Goal: Transaction & Acquisition: Purchase product/service

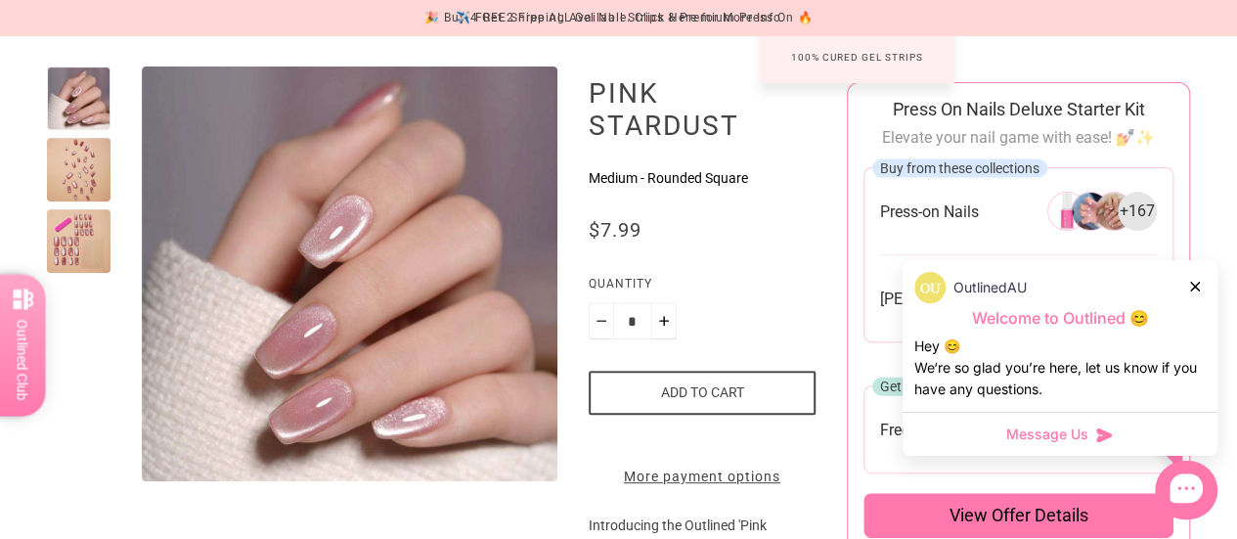
scroll to position [228, 0]
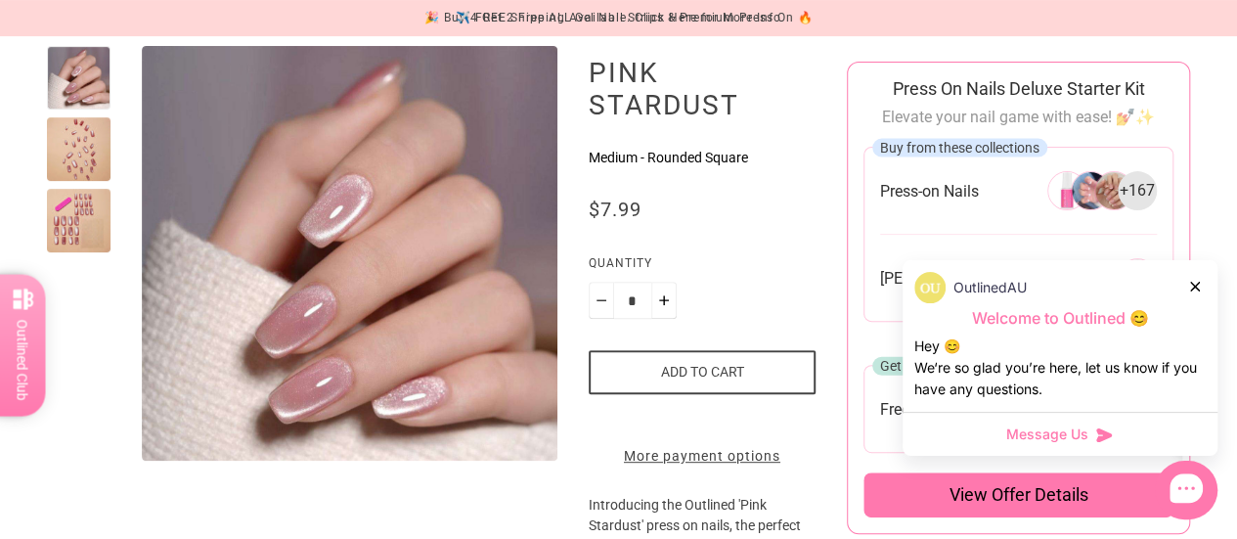
click at [1195, 281] on div at bounding box center [1196, 286] width 12 height 21
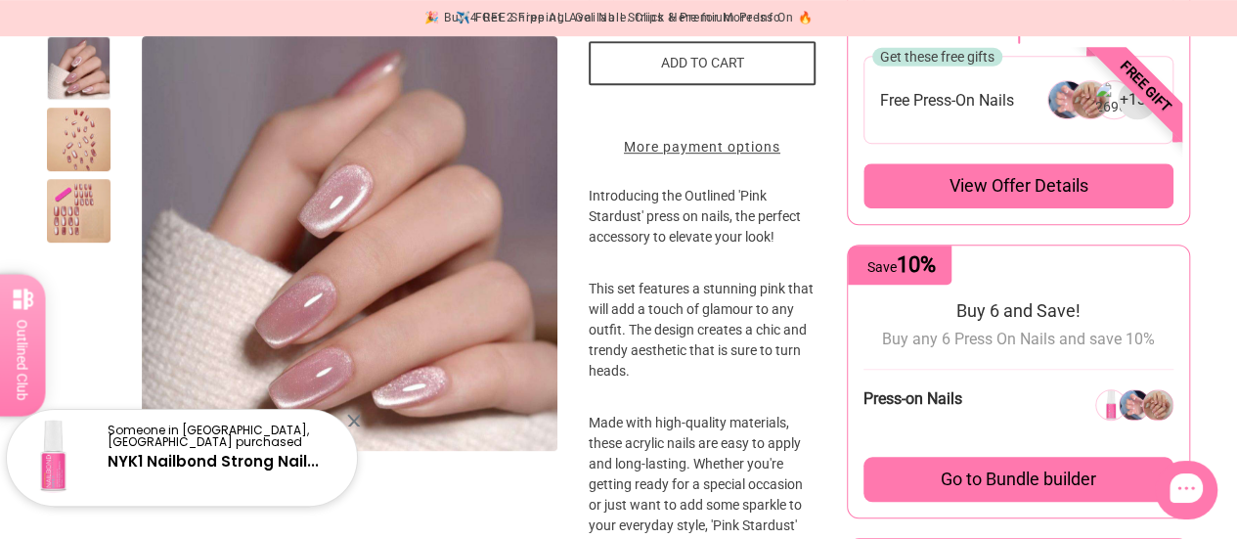
scroll to position [0, 0]
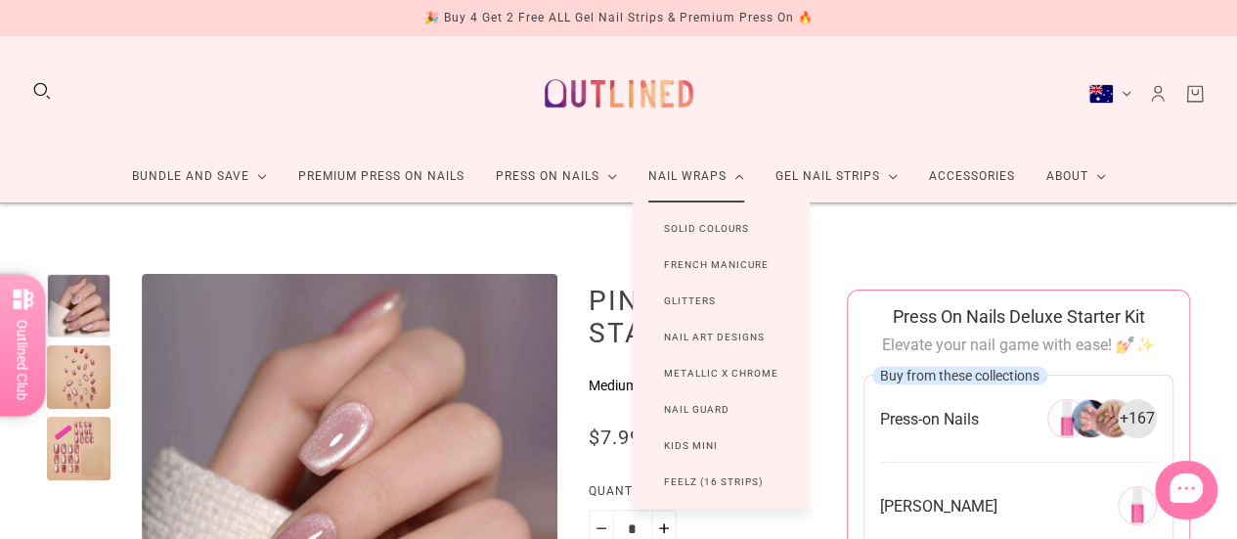
click at [712, 227] on link "Solid Colours" at bounding box center [707, 228] width 148 height 36
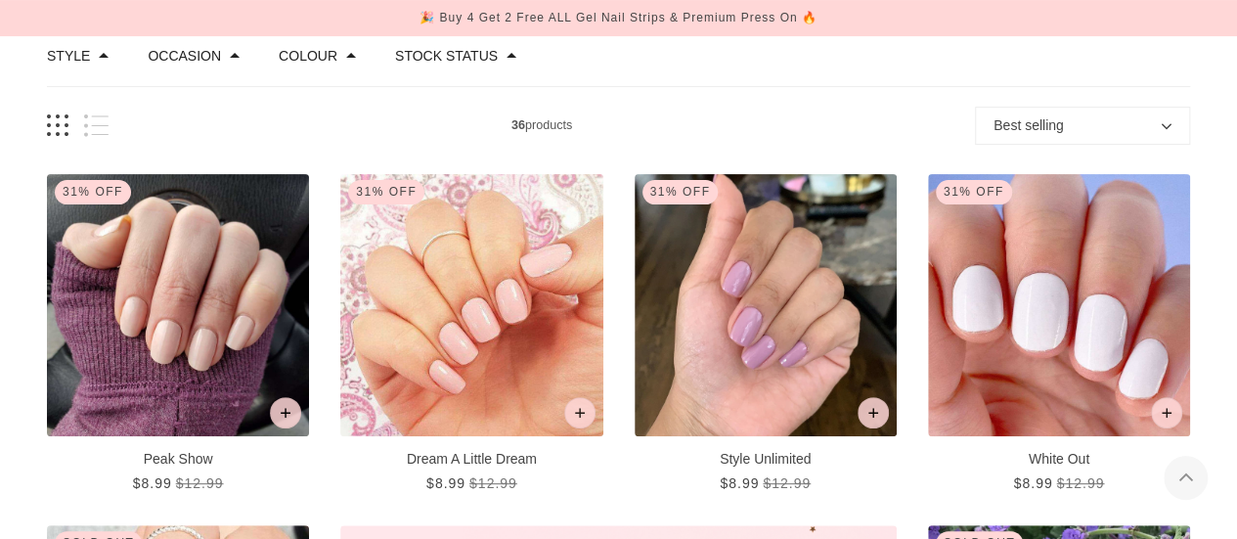
scroll to position [225, 0]
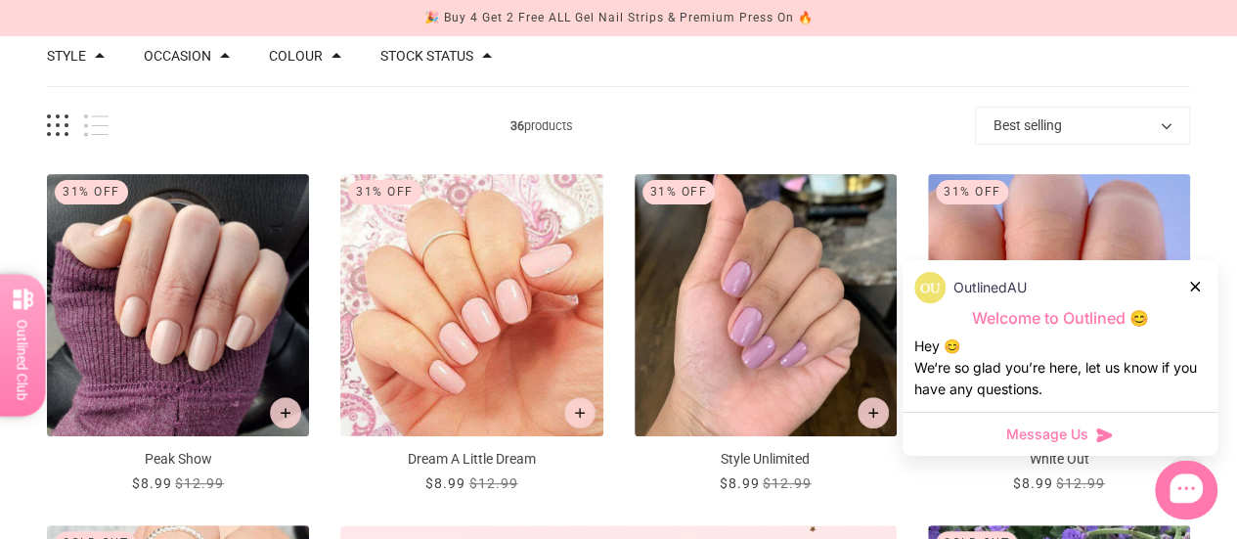
click at [1195, 285] on icon at bounding box center [1195, 287] width 10 height 10
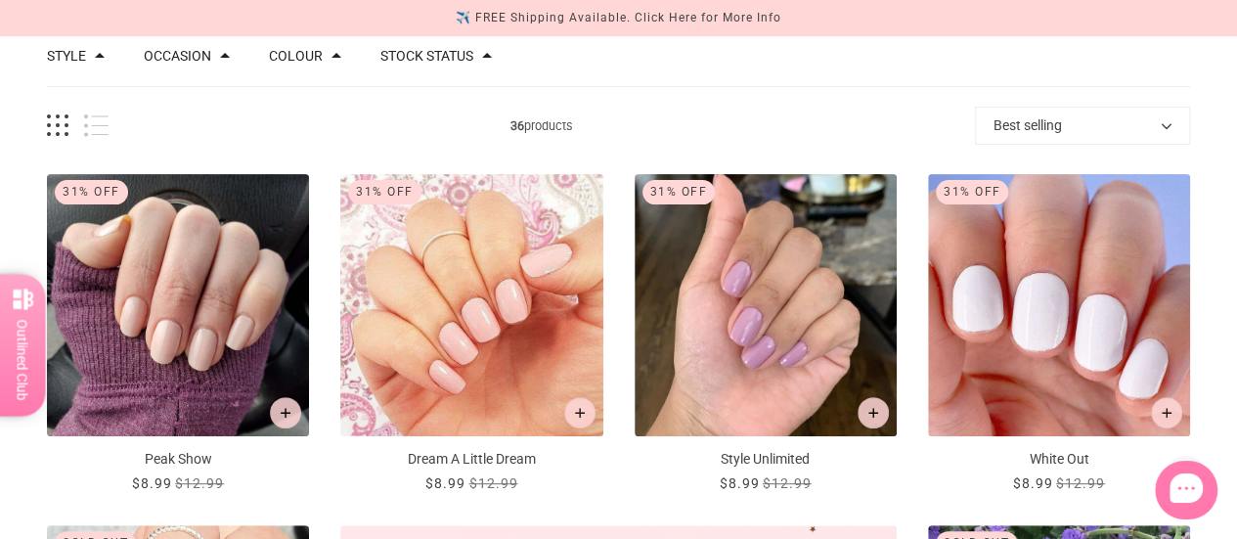
click at [336, 51] on span at bounding box center [337, 56] width 10 height 10
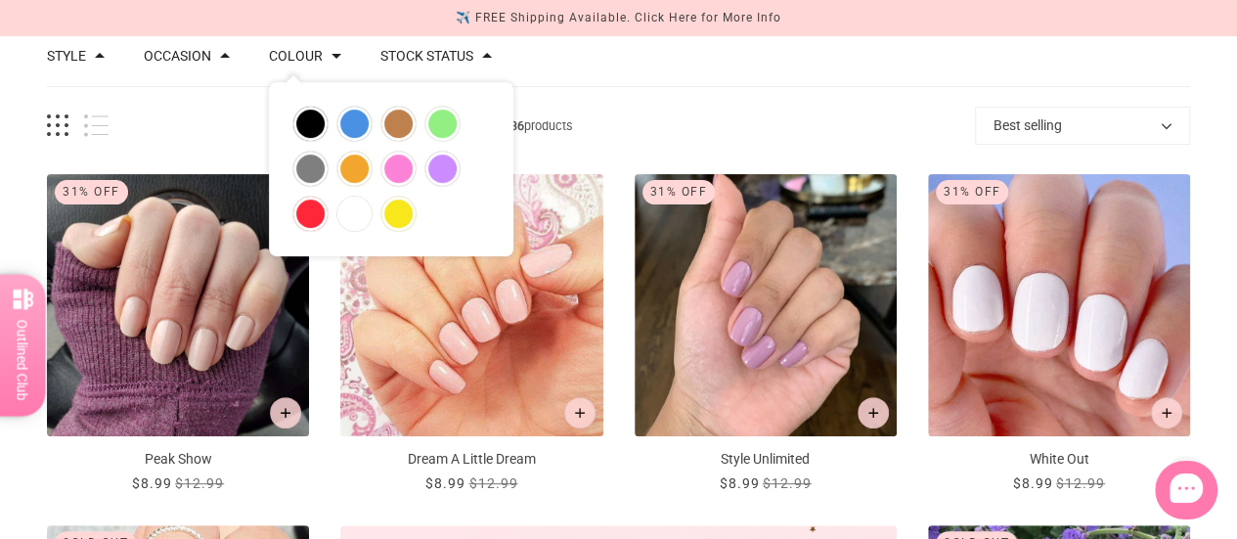
click at [412, 127] on div "black blue brown green grey orange pink purple red white yellow" at bounding box center [391, 169] width 245 height 174
click at [389, 128] on button "brown" at bounding box center [399, 124] width 34 height 34
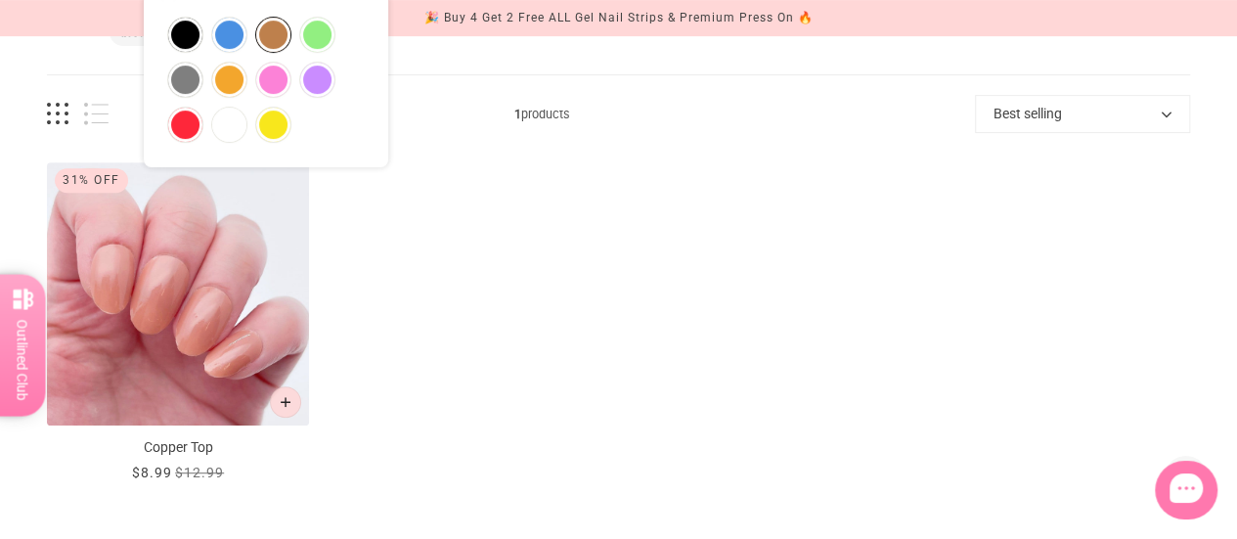
scroll to position [158, 0]
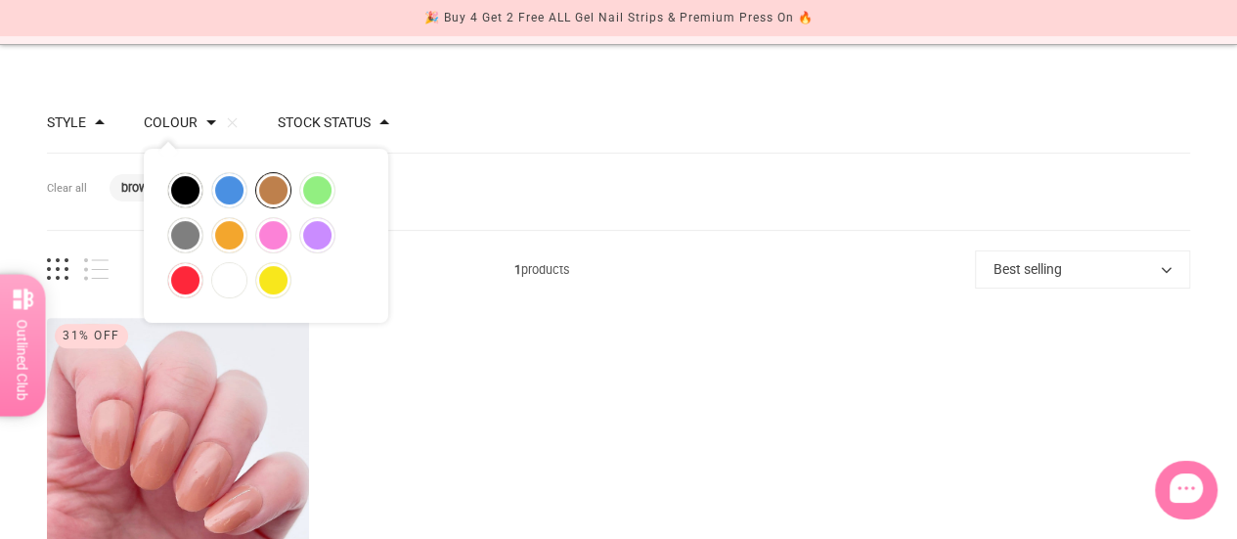
click at [53, 115] on button "Style" at bounding box center [66, 122] width 39 height 14
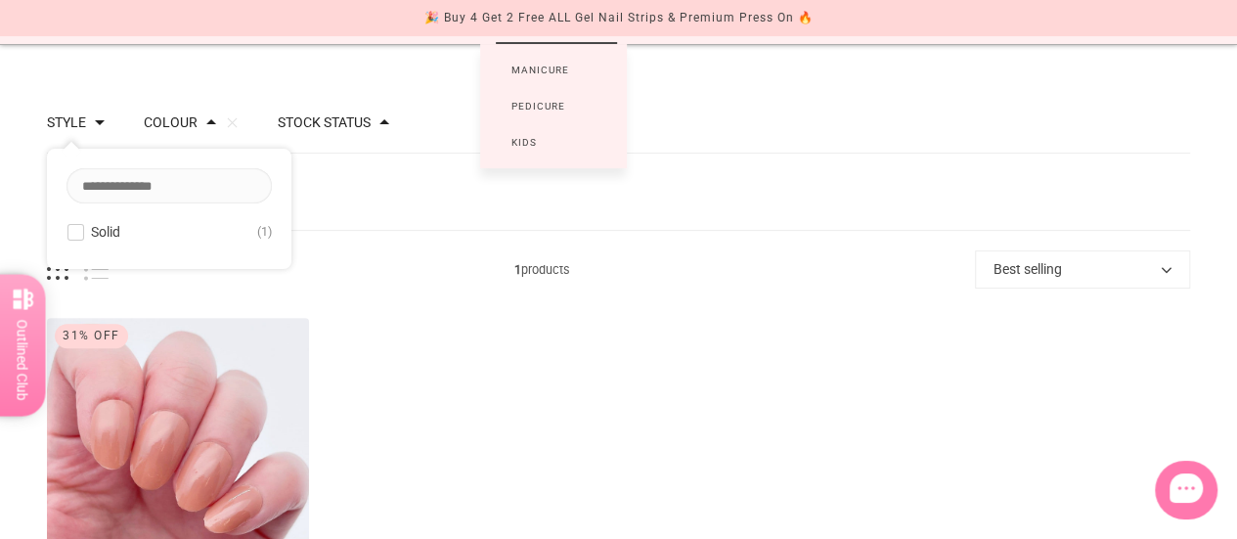
scroll to position [0, 0]
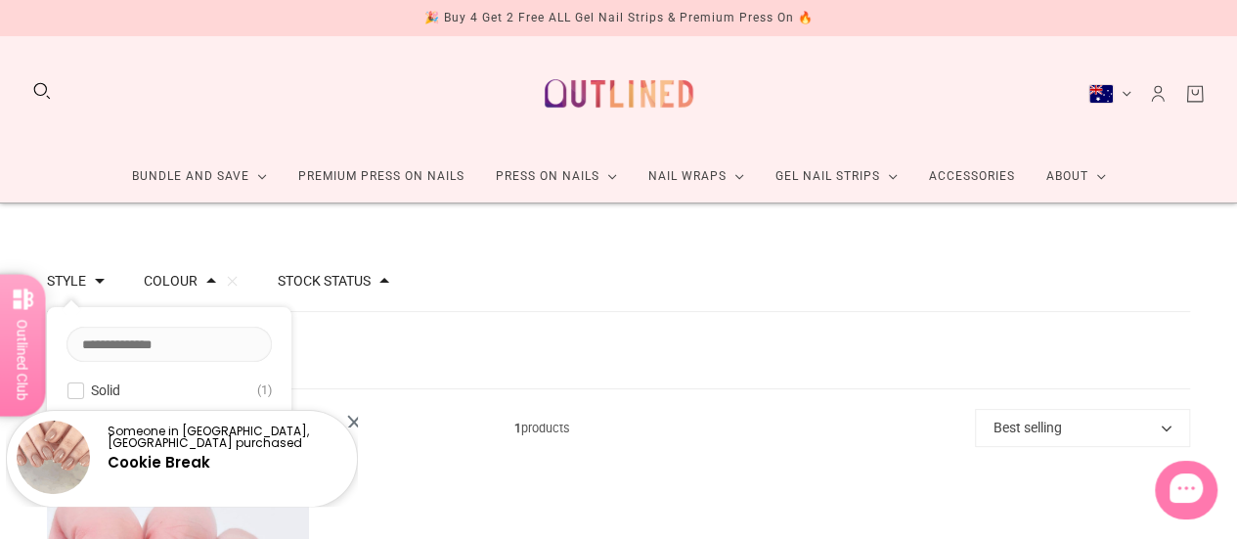
click at [601, 109] on img at bounding box center [619, 93] width 172 height 83
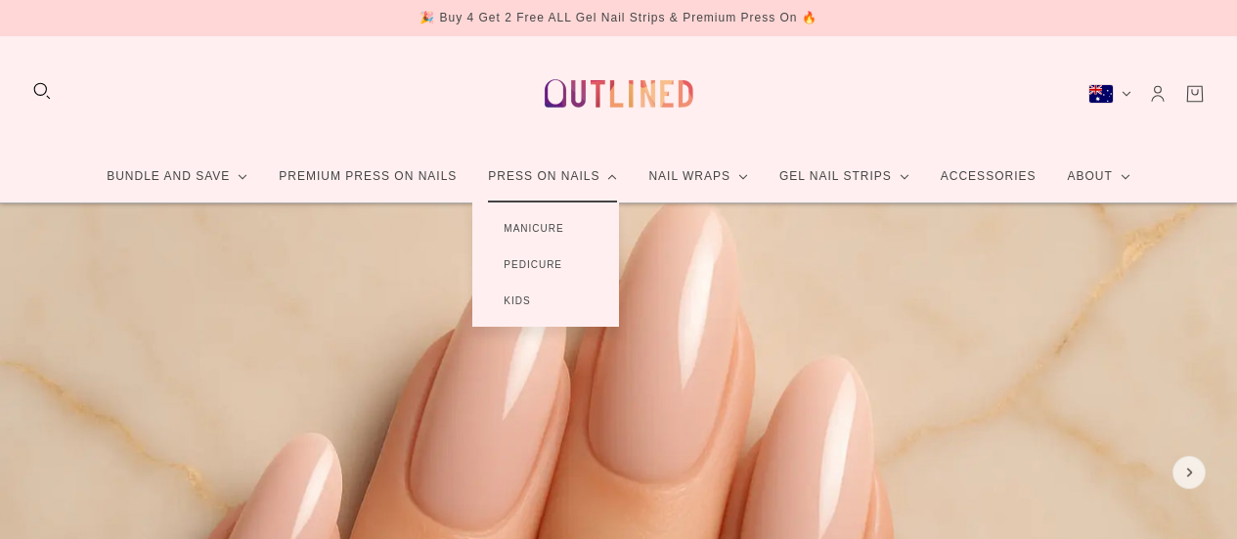
click at [572, 177] on link "Press On Nails" at bounding box center [552, 177] width 160 height 52
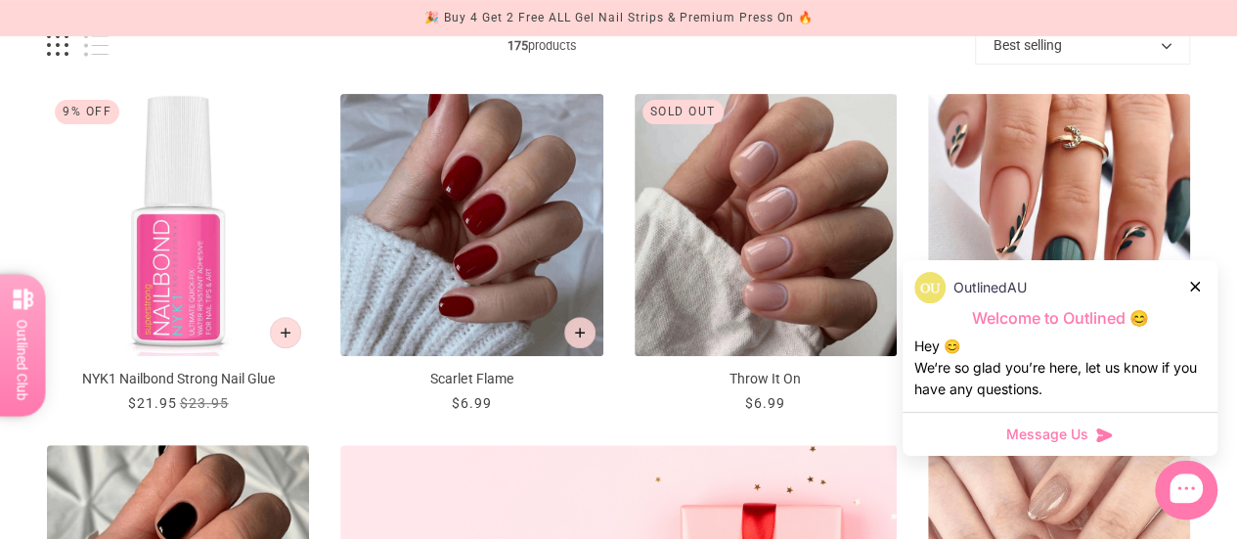
scroll to position [307, 0]
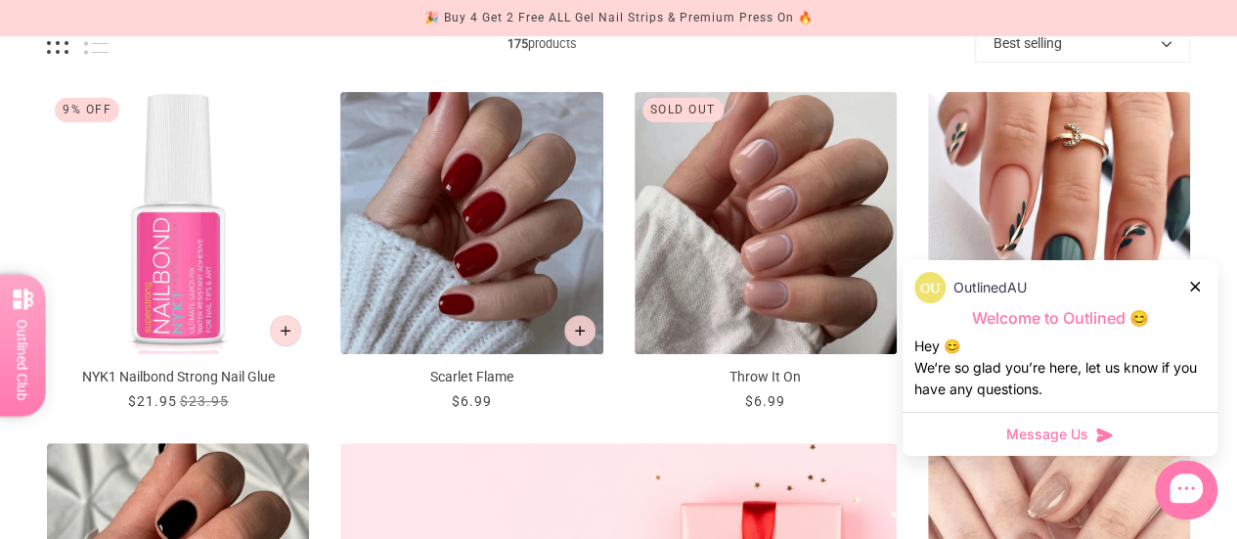
click at [1197, 288] on icon at bounding box center [1195, 287] width 10 height 10
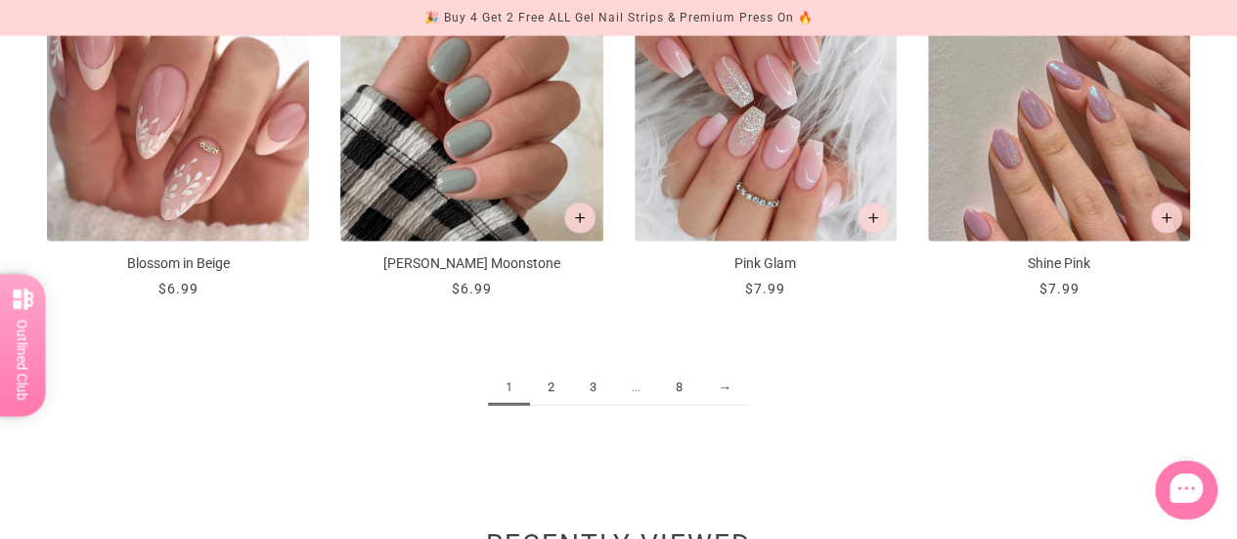
click at [554, 382] on link "2" at bounding box center [551, 388] width 42 height 36
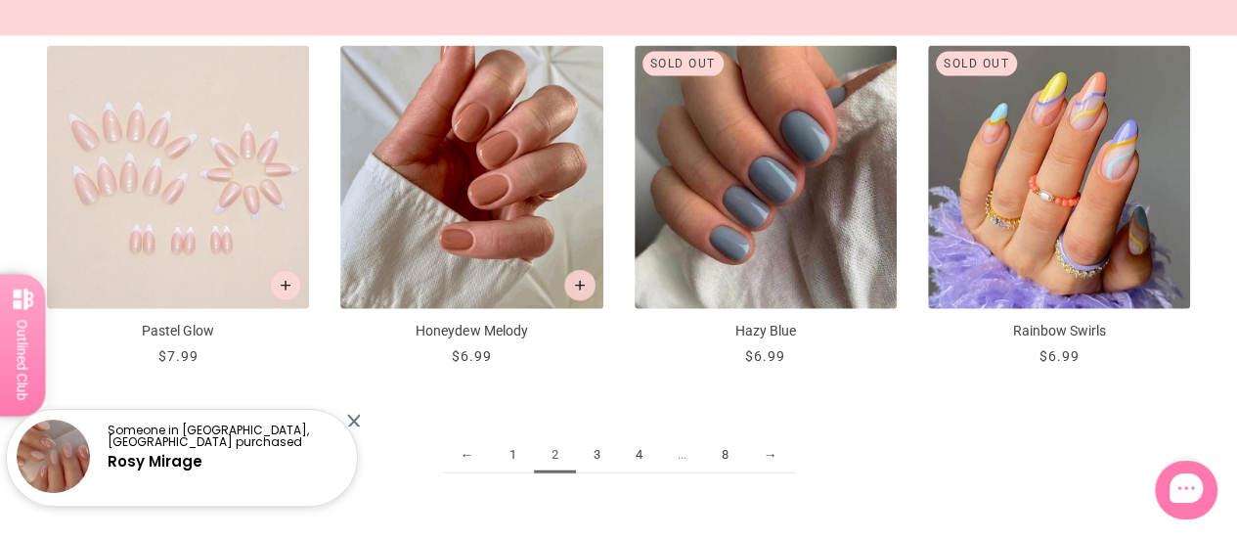
scroll to position [2113, 0]
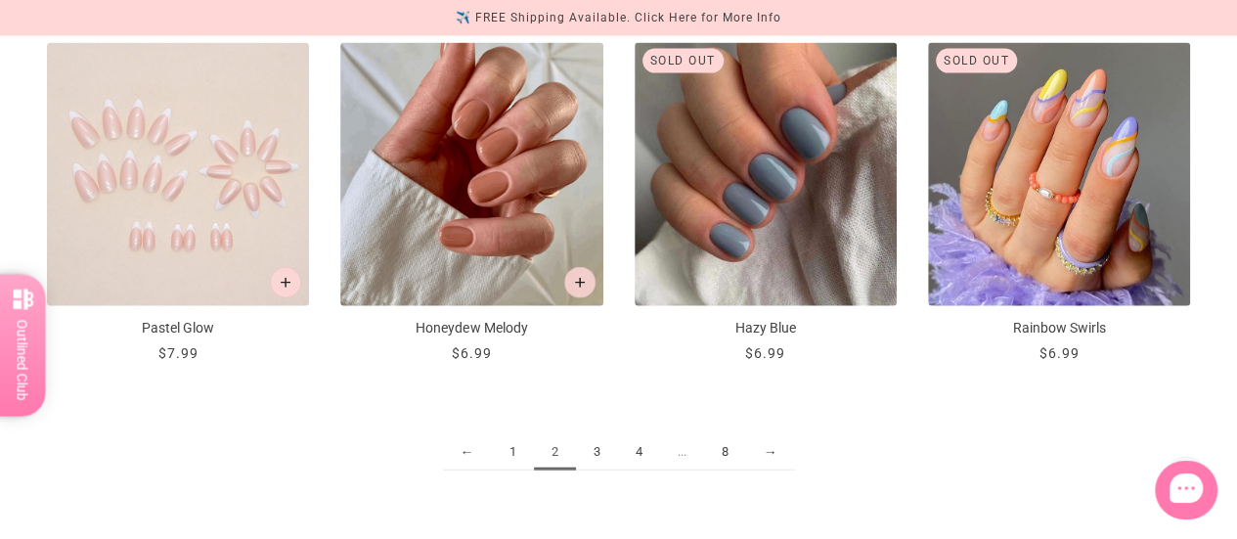
click at [599, 451] on link "3" at bounding box center [597, 452] width 42 height 36
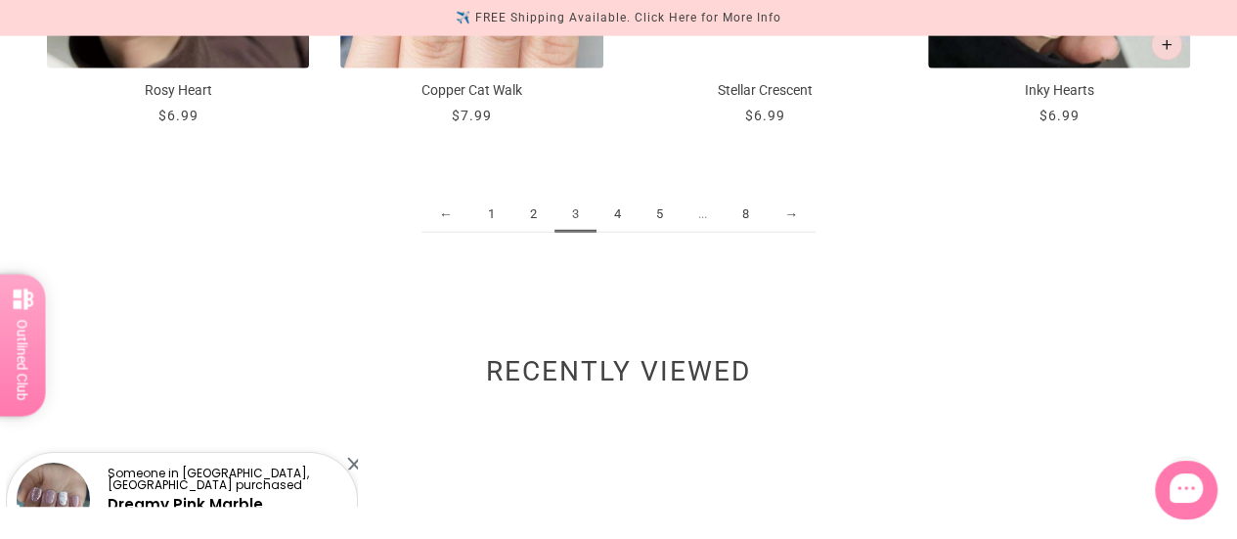
click at [622, 215] on link "4" at bounding box center [618, 215] width 42 height 36
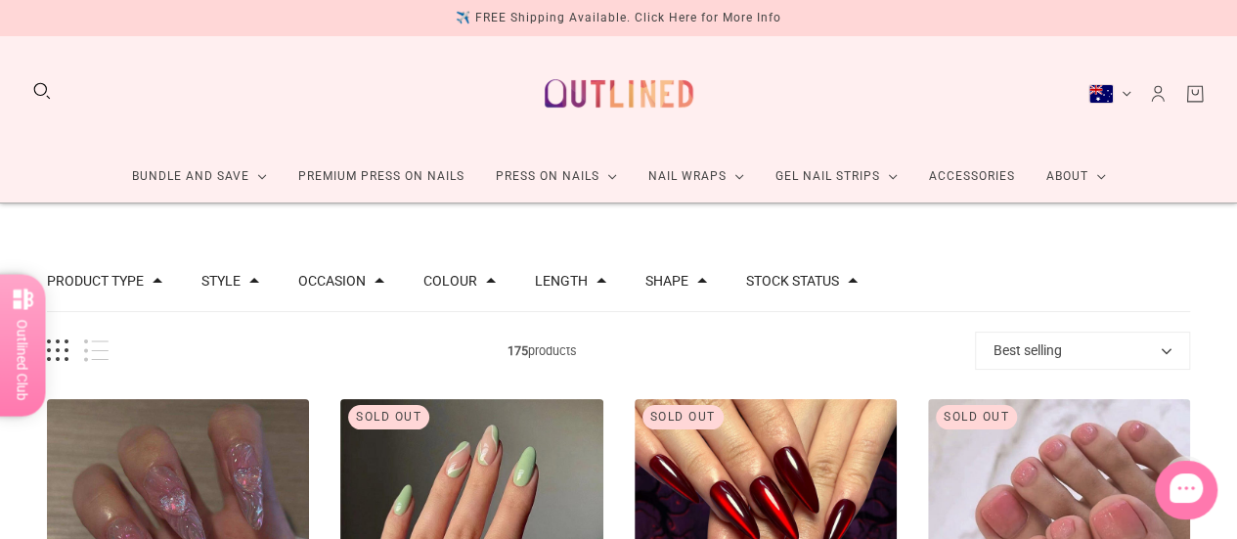
scroll to position [184, 0]
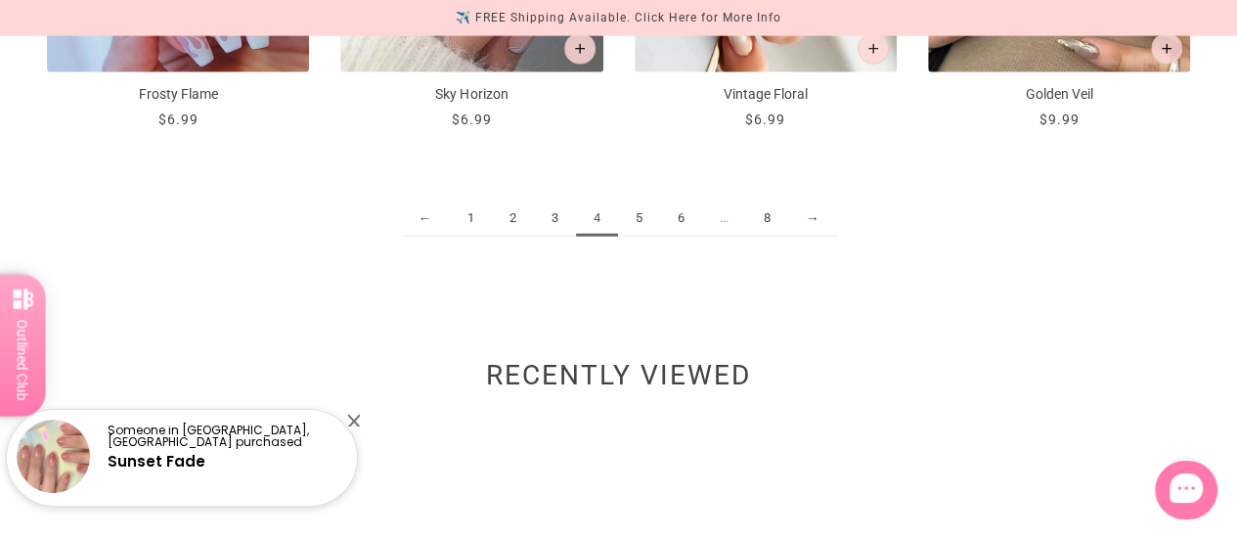
click at [638, 214] on link "5" at bounding box center [639, 219] width 42 height 36
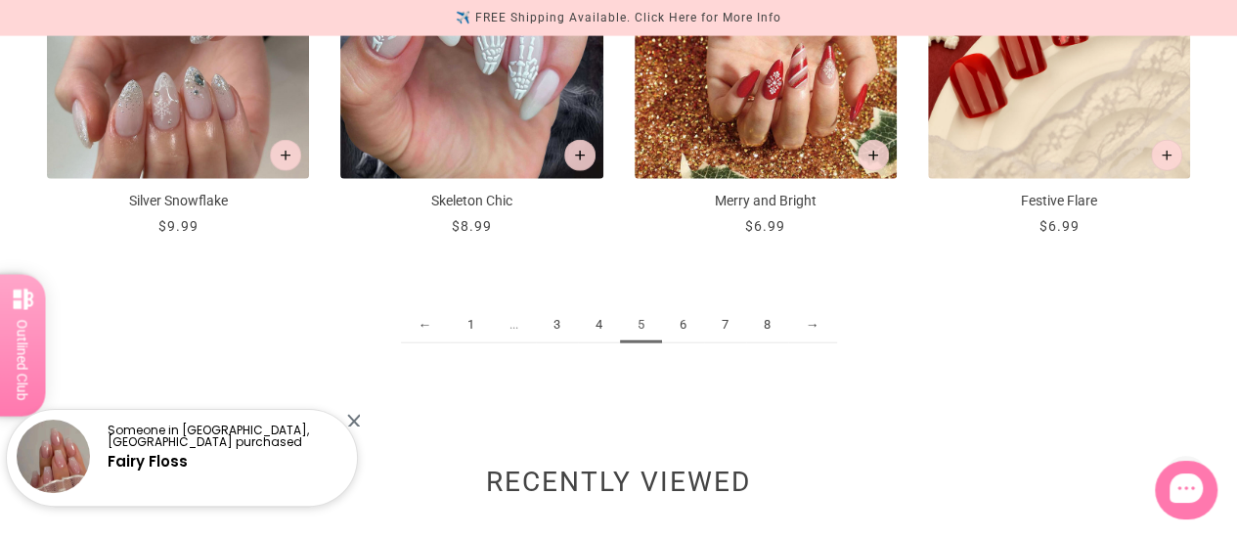
click at [685, 322] on link "6" at bounding box center [683, 325] width 42 height 36
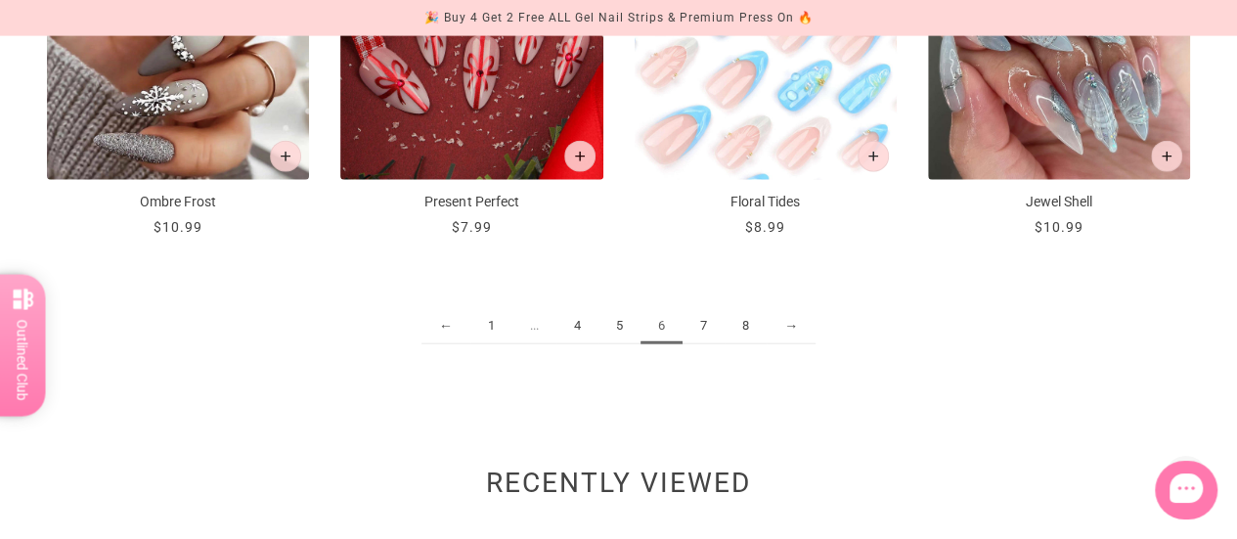
click at [707, 321] on link "7" at bounding box center [704, 326] width 42 height 36
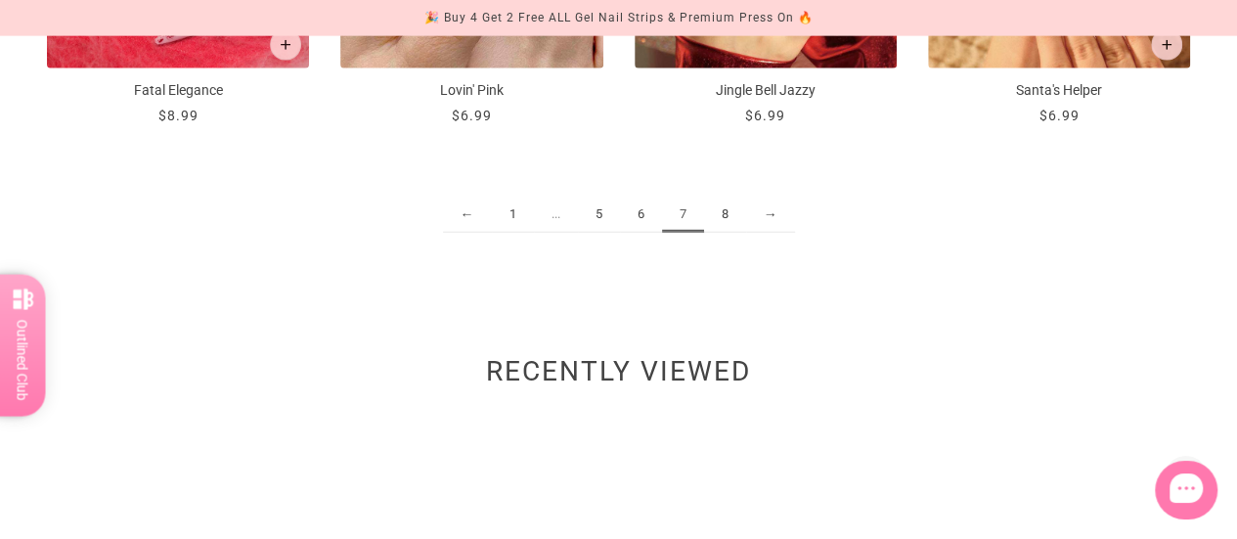
click at [729, 216] on link "8" at bounding box center [725, 215] width 42 height 36
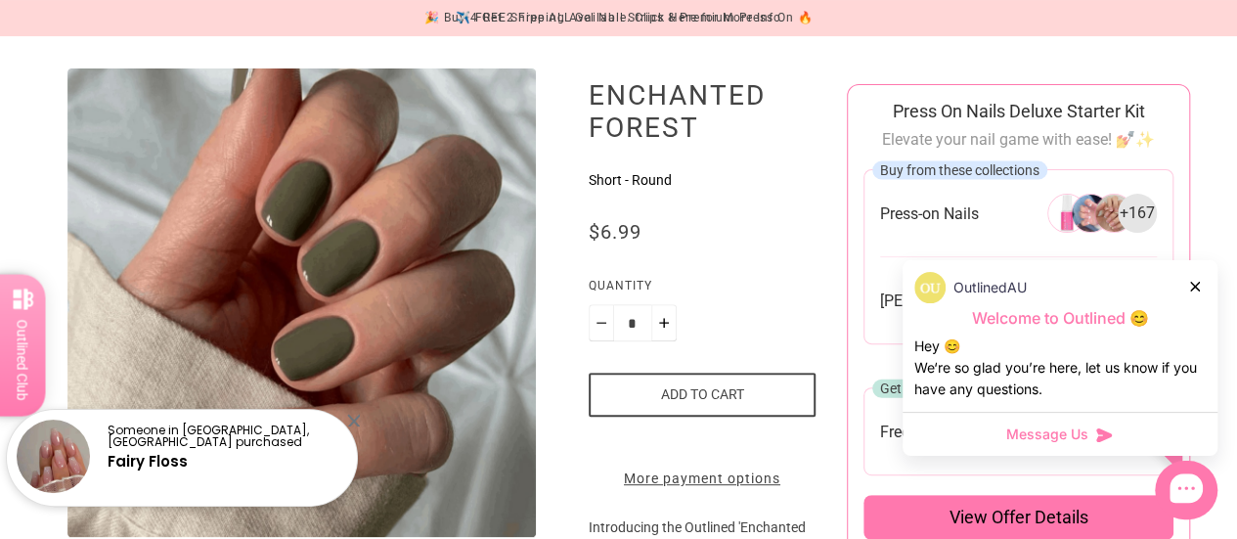
scroll to position [211, 0]
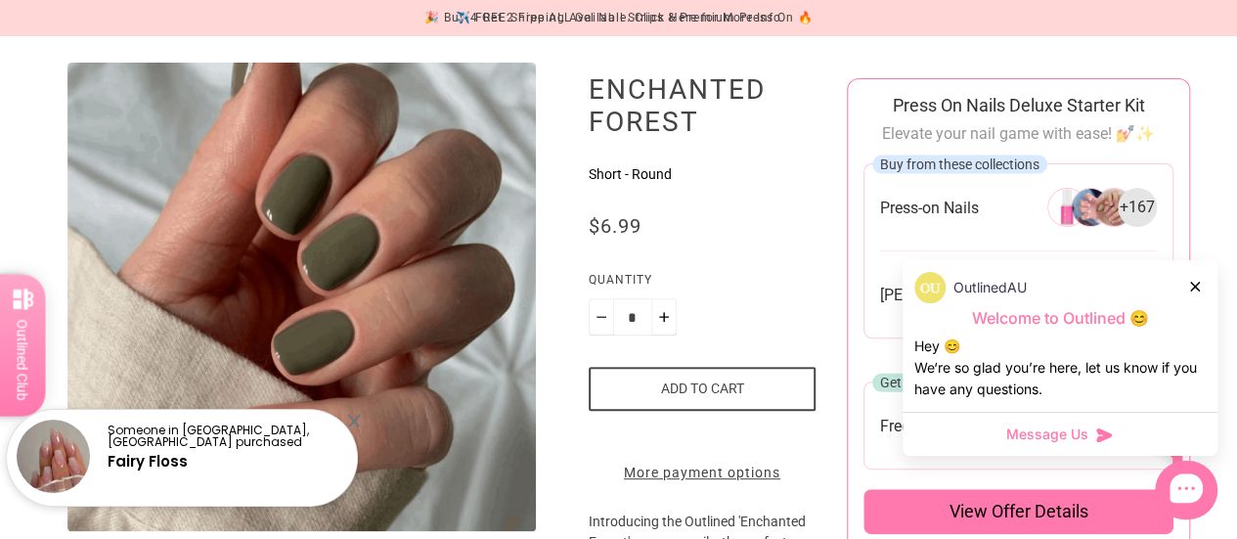
click at [1192, 288] on icon at bounding box center [1195, 287] width 10 height 10
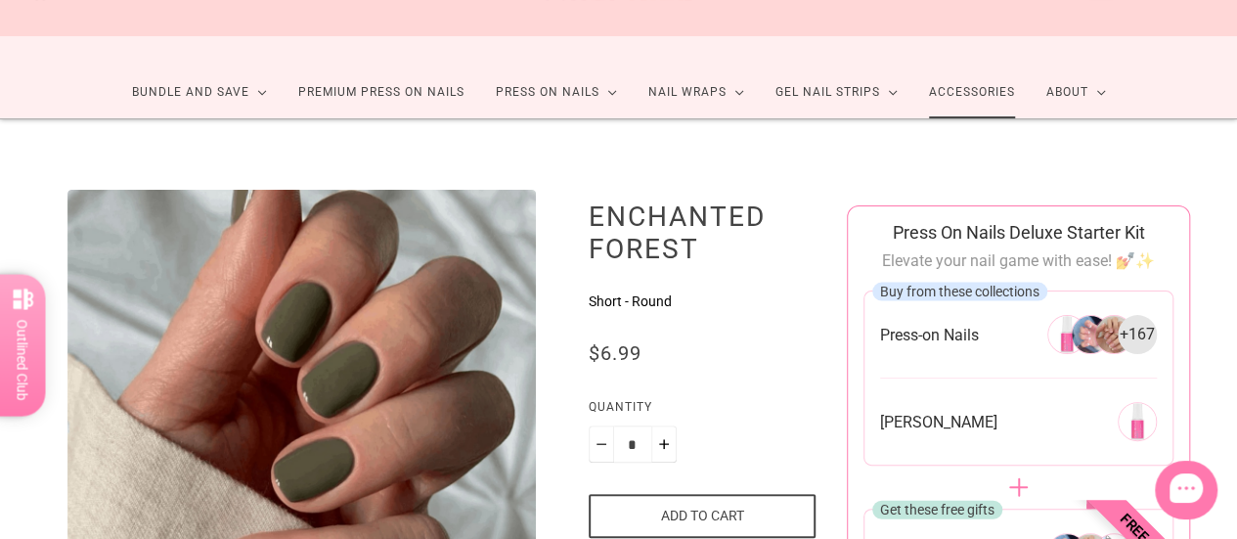
scroll to position [86, 0]
